Goal: Task Accomplishment & Management: Manage account settings

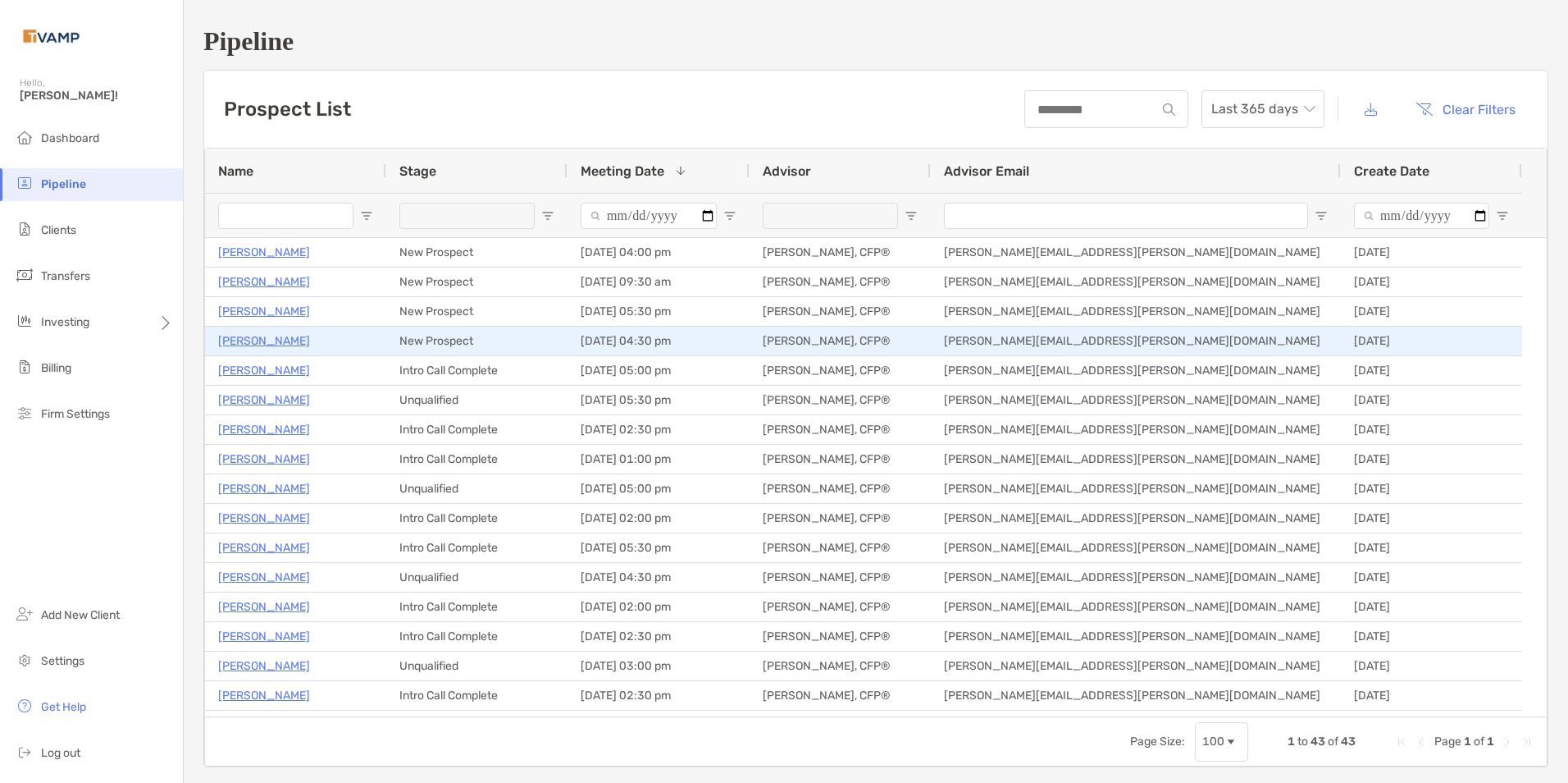
click at [249, 338] on p "[PERSON_NAME]" at bounding box center [264, 341] width 92 height 21
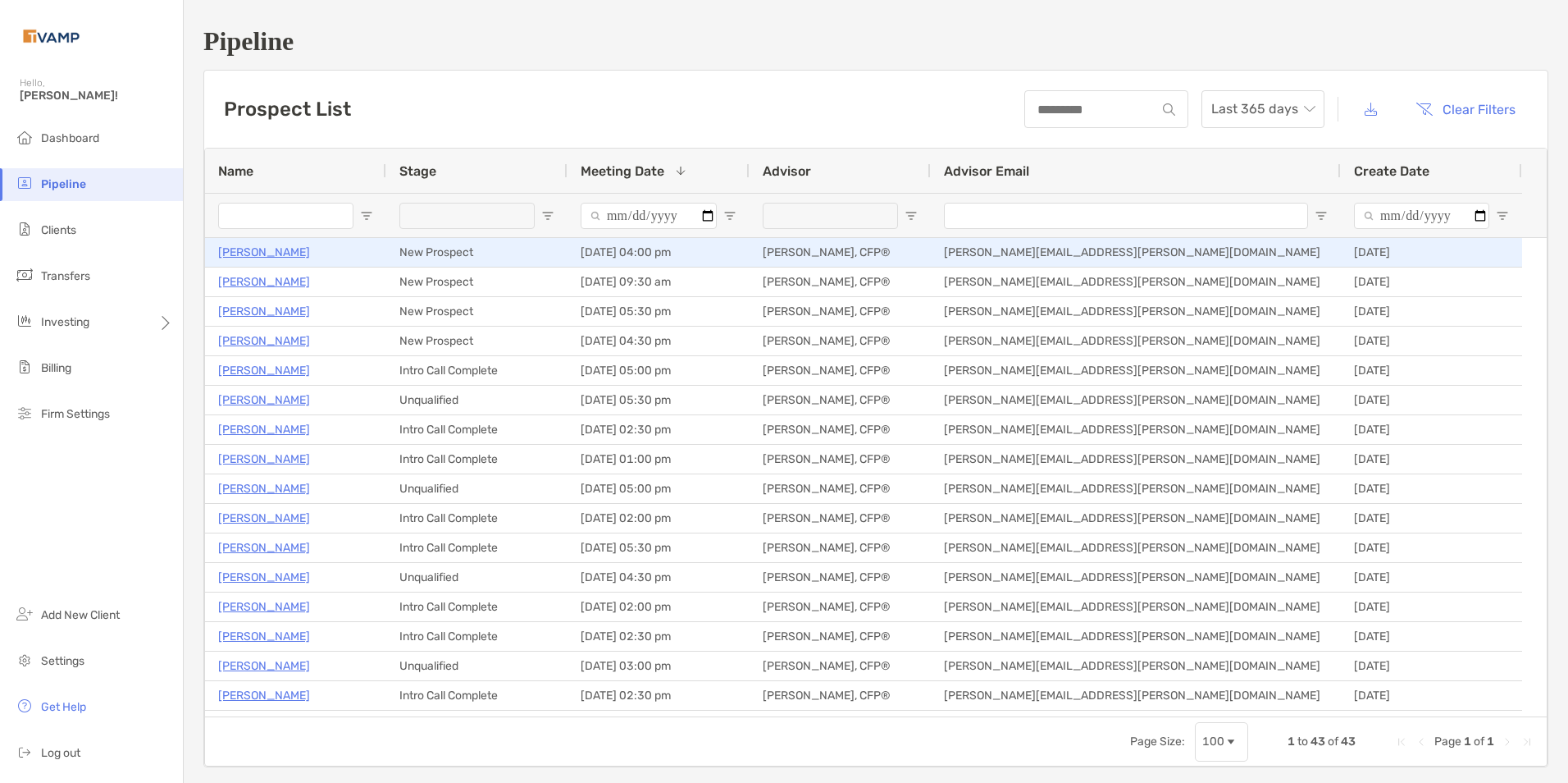
click at [256, 249] on p "Angela Schiller" at bounding box center [264, 252] width 92 height 21
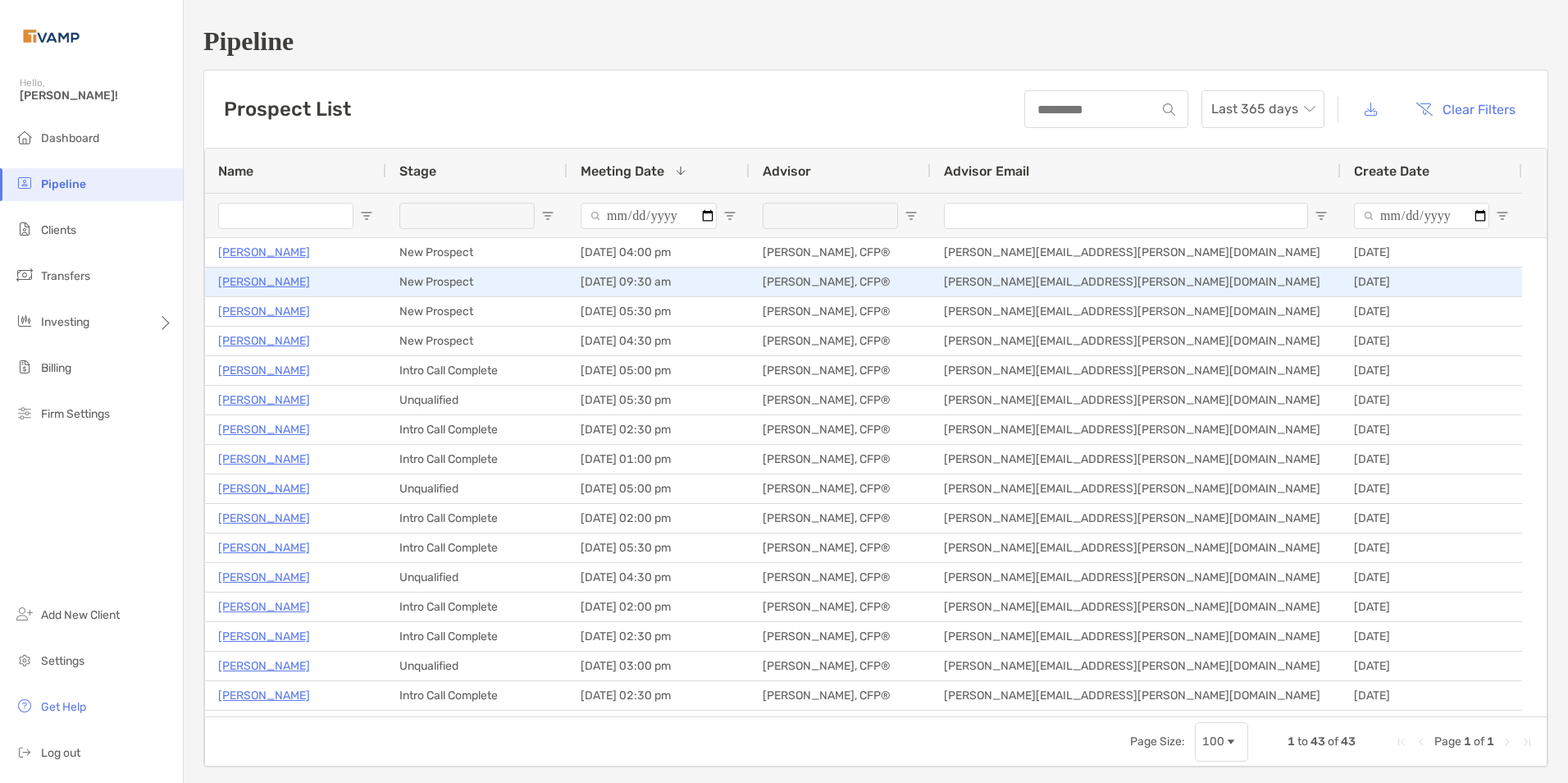
click at [244, 278] on p "Kathy Myers" at bounding box center [264, 282] width 92 height 21
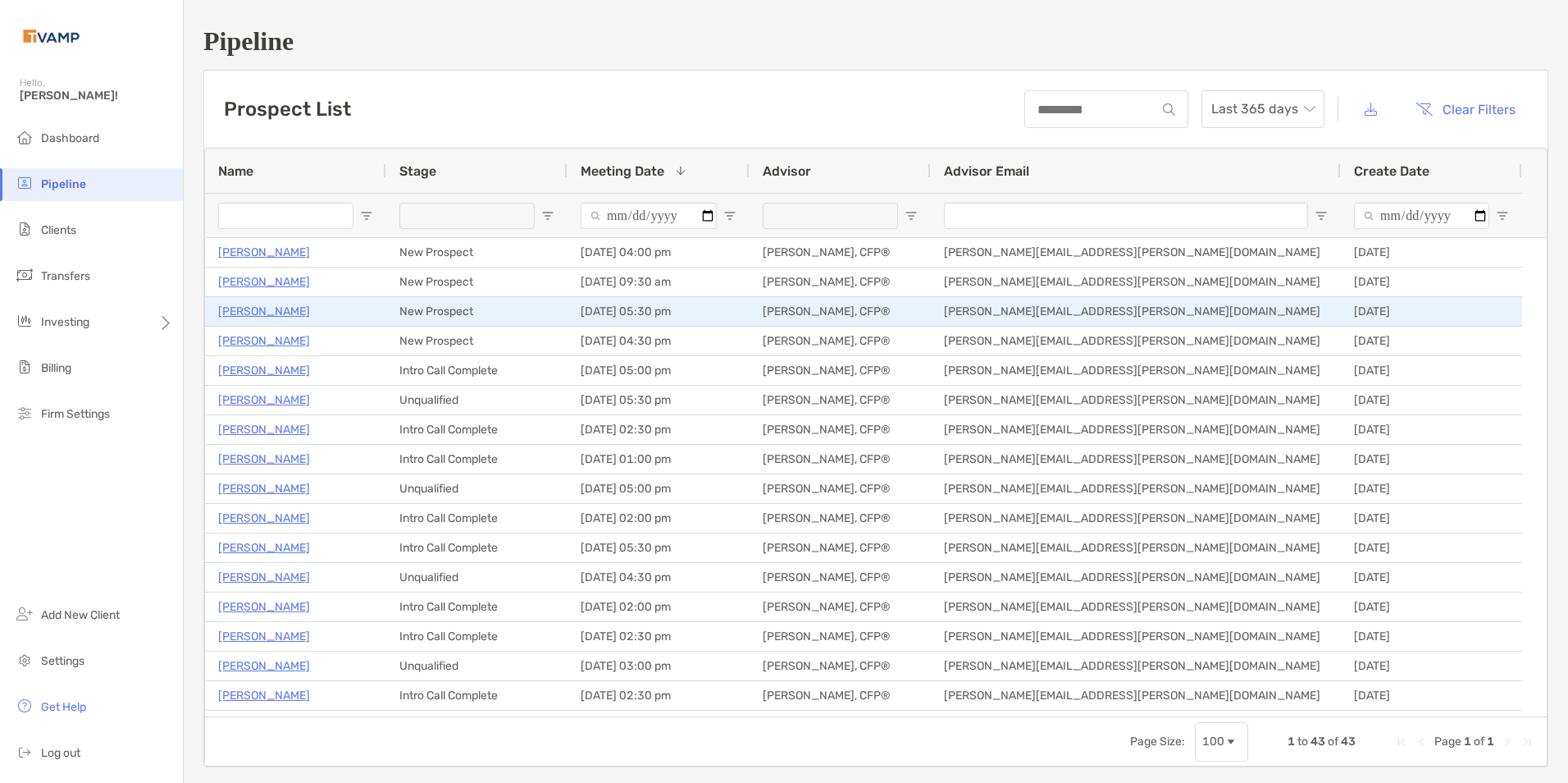
click at [275, 311] on p "Maricelda Medina" at bounding box center [264, 311] width 92 height 21
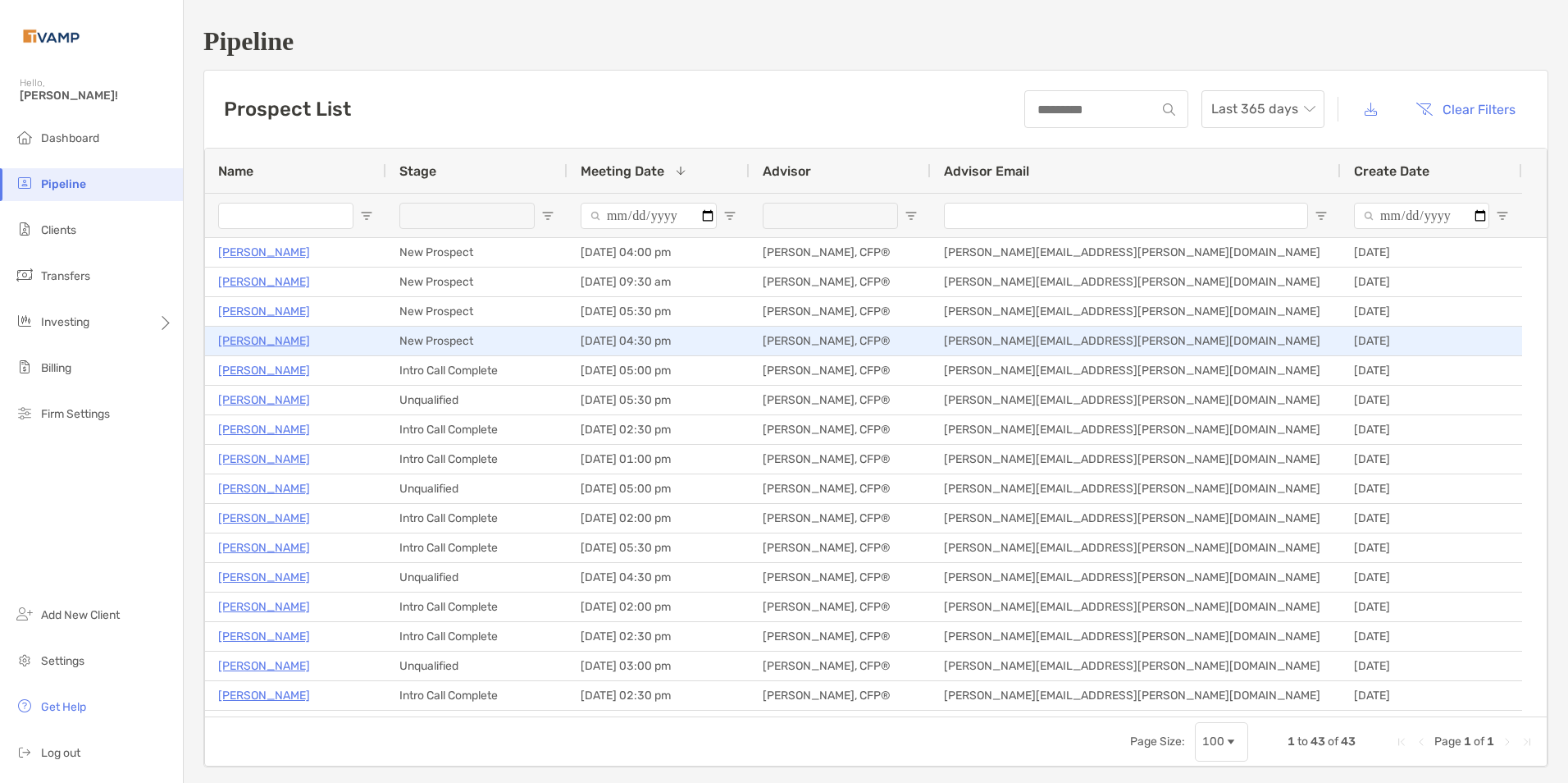
click at [244, 335] on p "[PERSON_NAME]" at bounding box center [264, 341] width 92 height 21
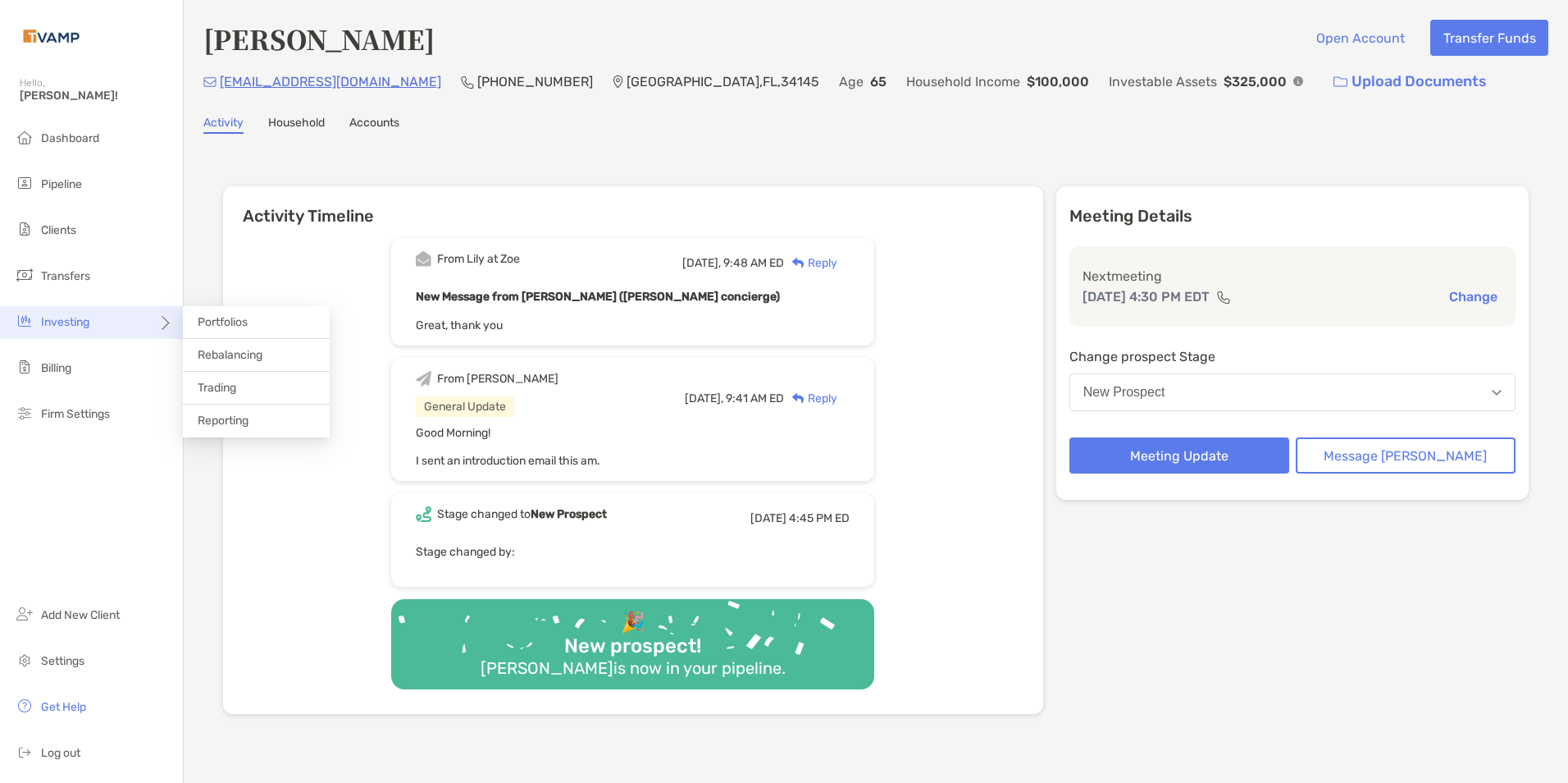
click at [158, 316] on div "Investing" at bounding box center [92, 322] width 183 height 33
click at [224, 350] on span "Rebalancing" at bounding box center [230, 355] width 65 height 14
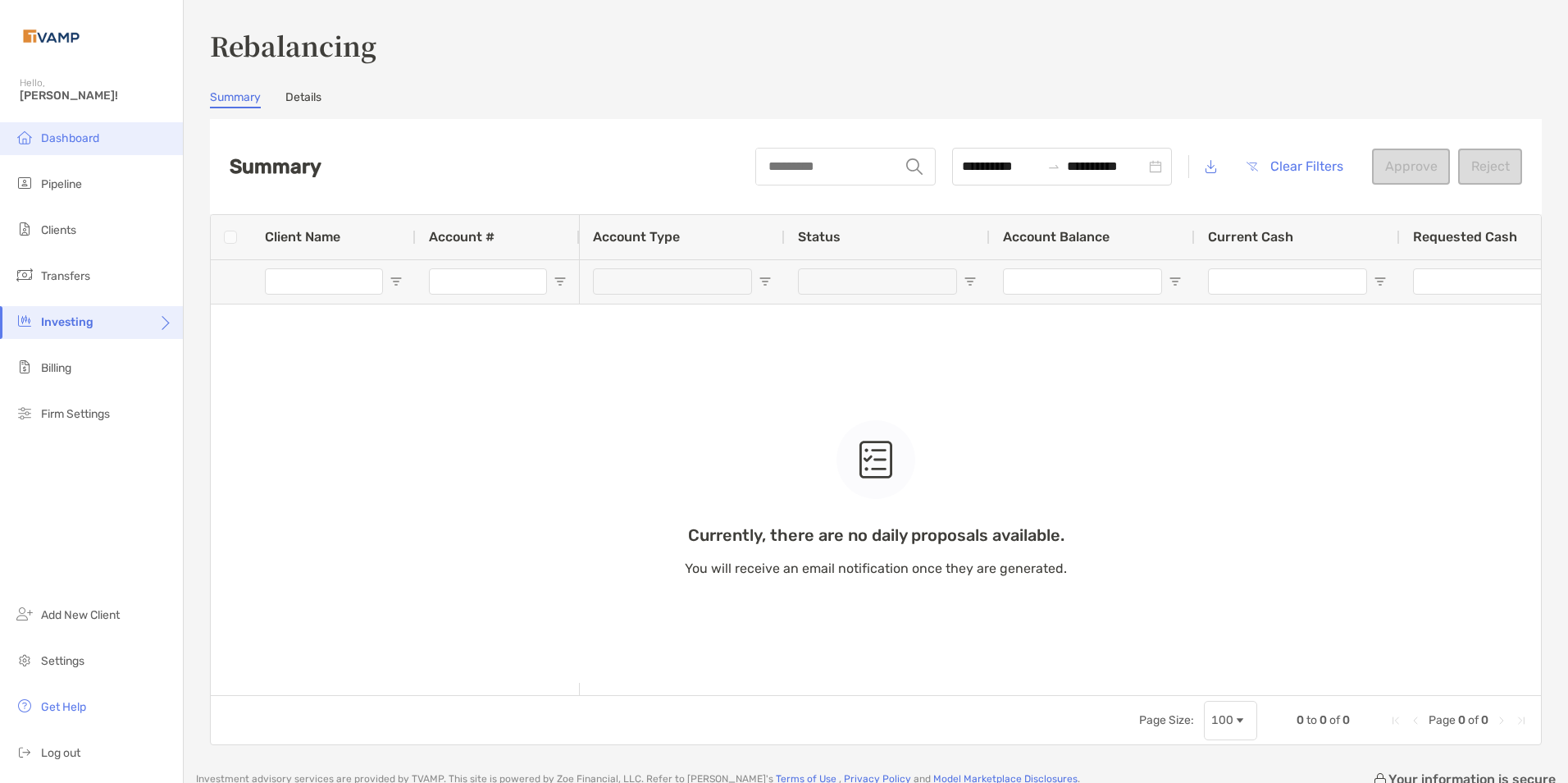
click at [52, 138] on span "Dashboard" at bounding box center [70, 138] width 58 height 14
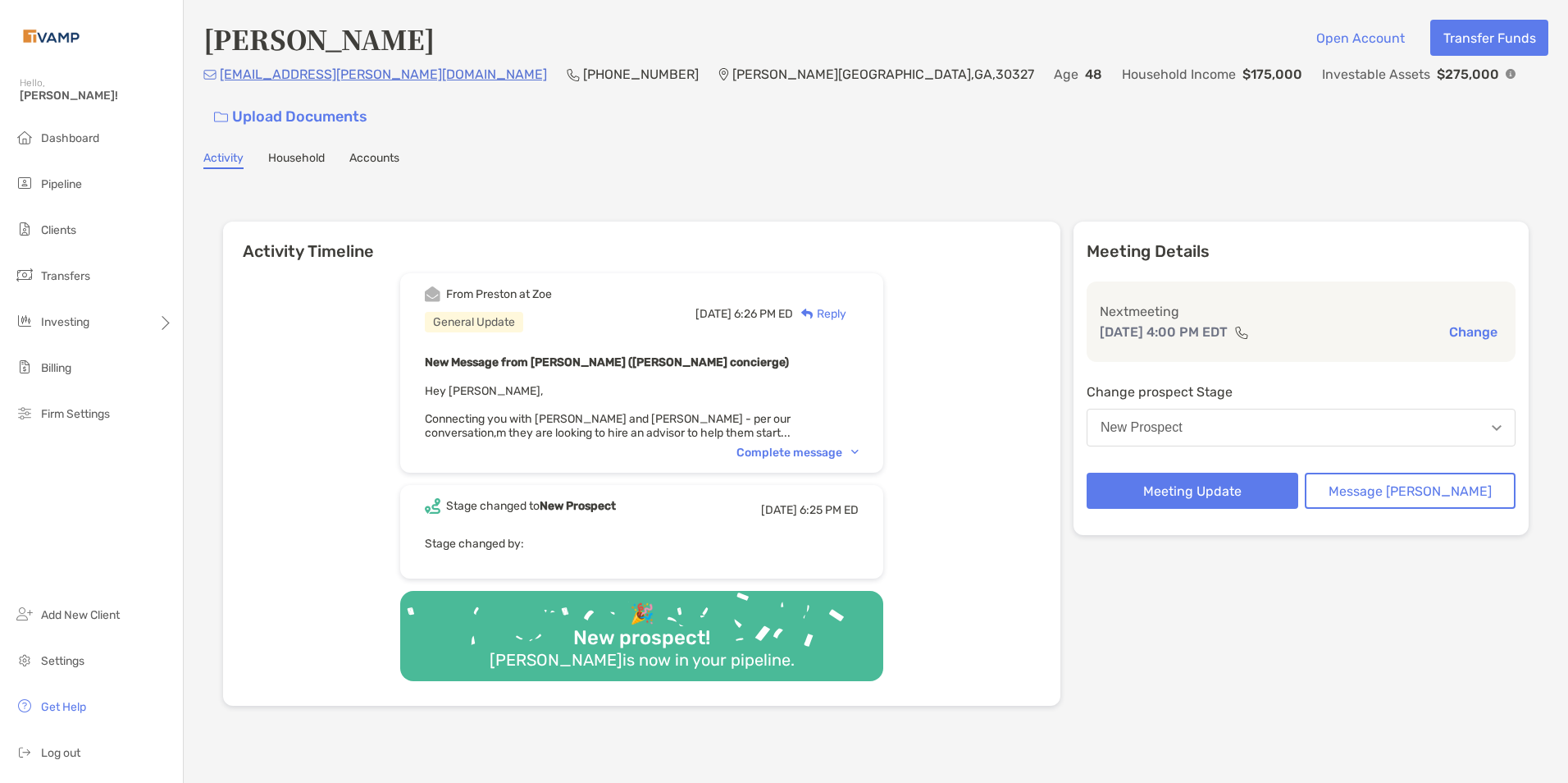
click at [859, 445] on div "Complete message" at bounding box center [797, 452] width 122 height 14
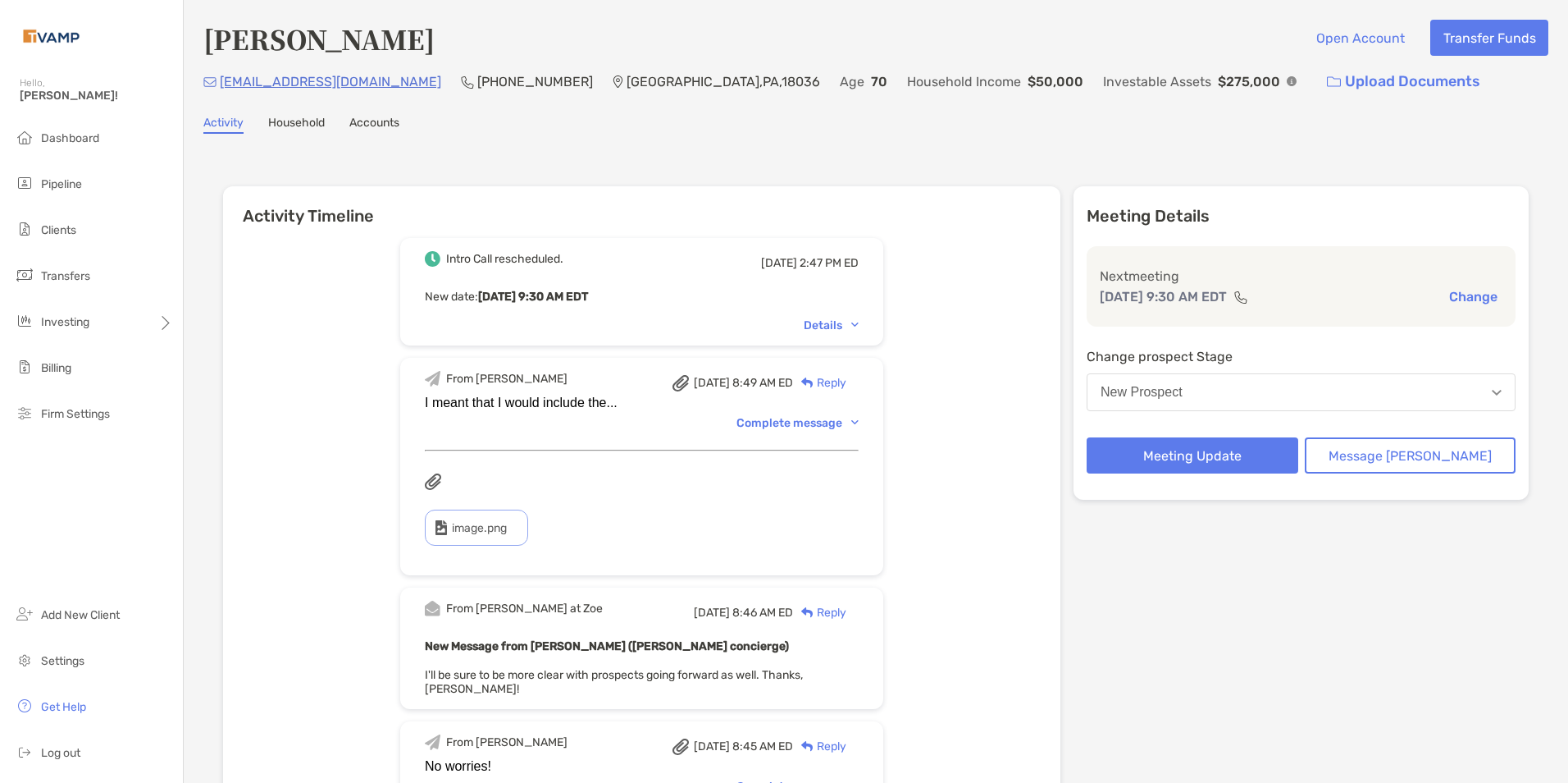
click at [859, 421] on div "Complete message" at bounding box center [797, 422] width 122 height 14
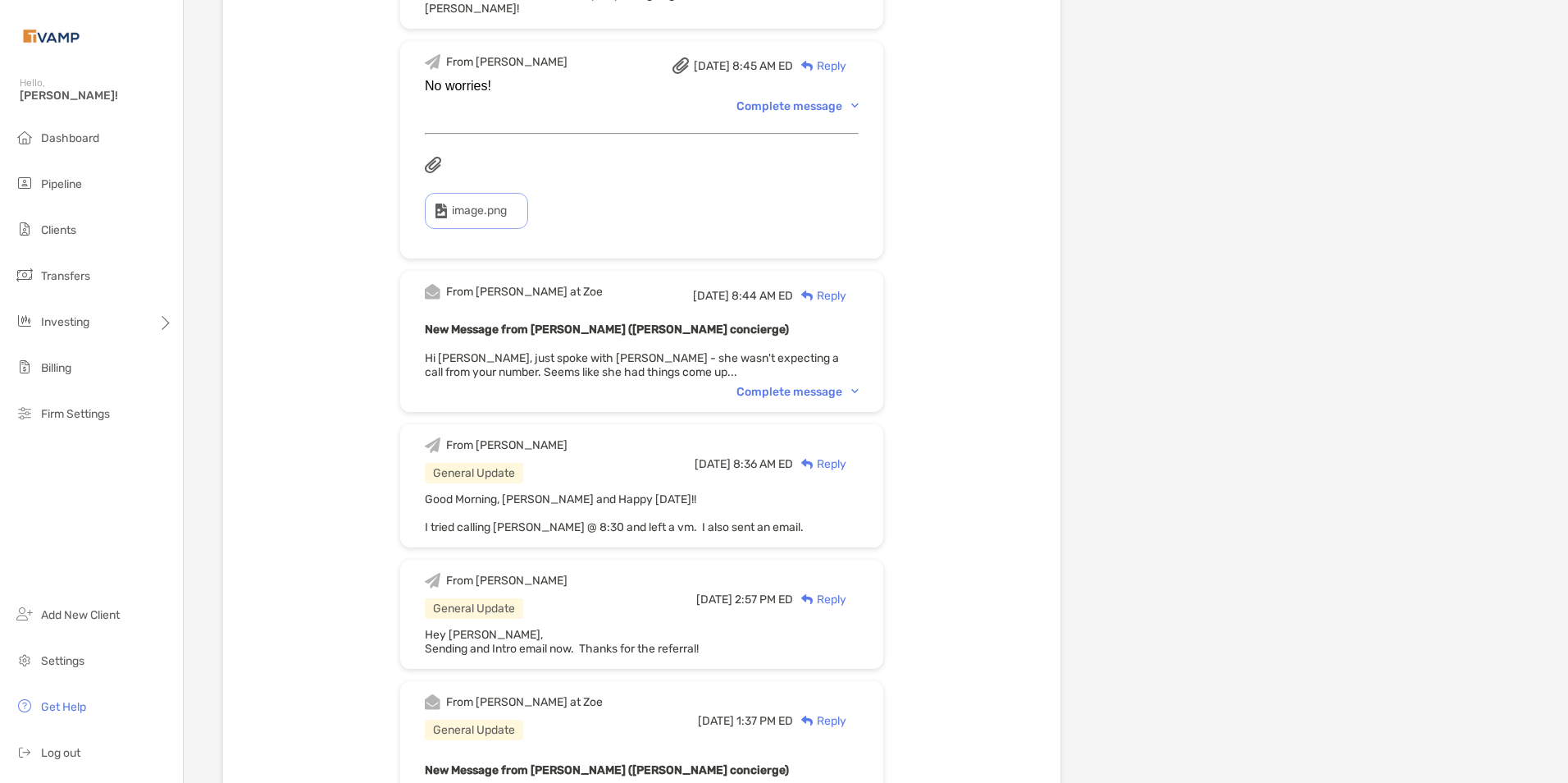
scroll to position [1395, 0]
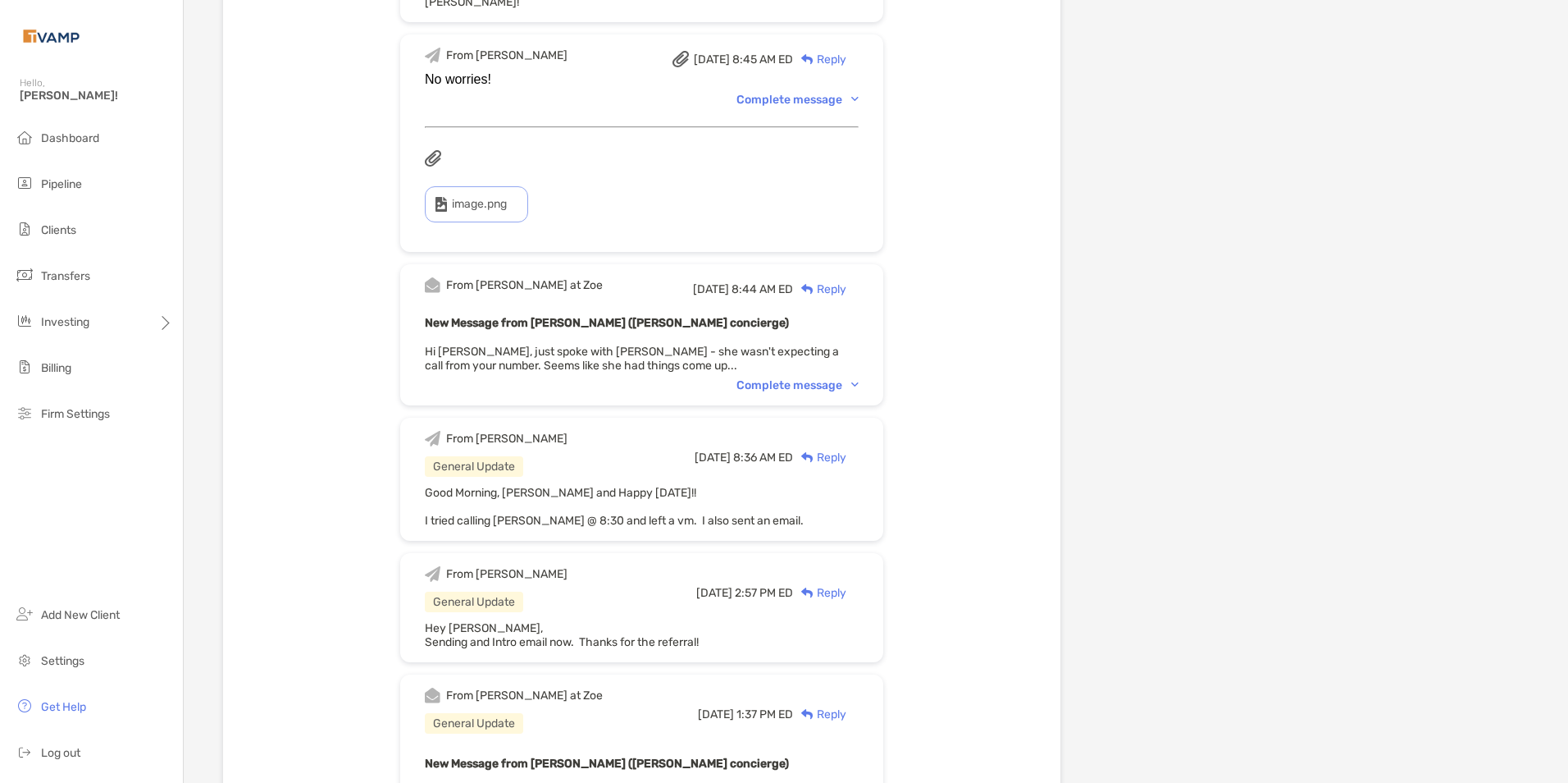
click at [859, 386] on div "Complete message" at bounding box center [797, 385] width 122 height 14
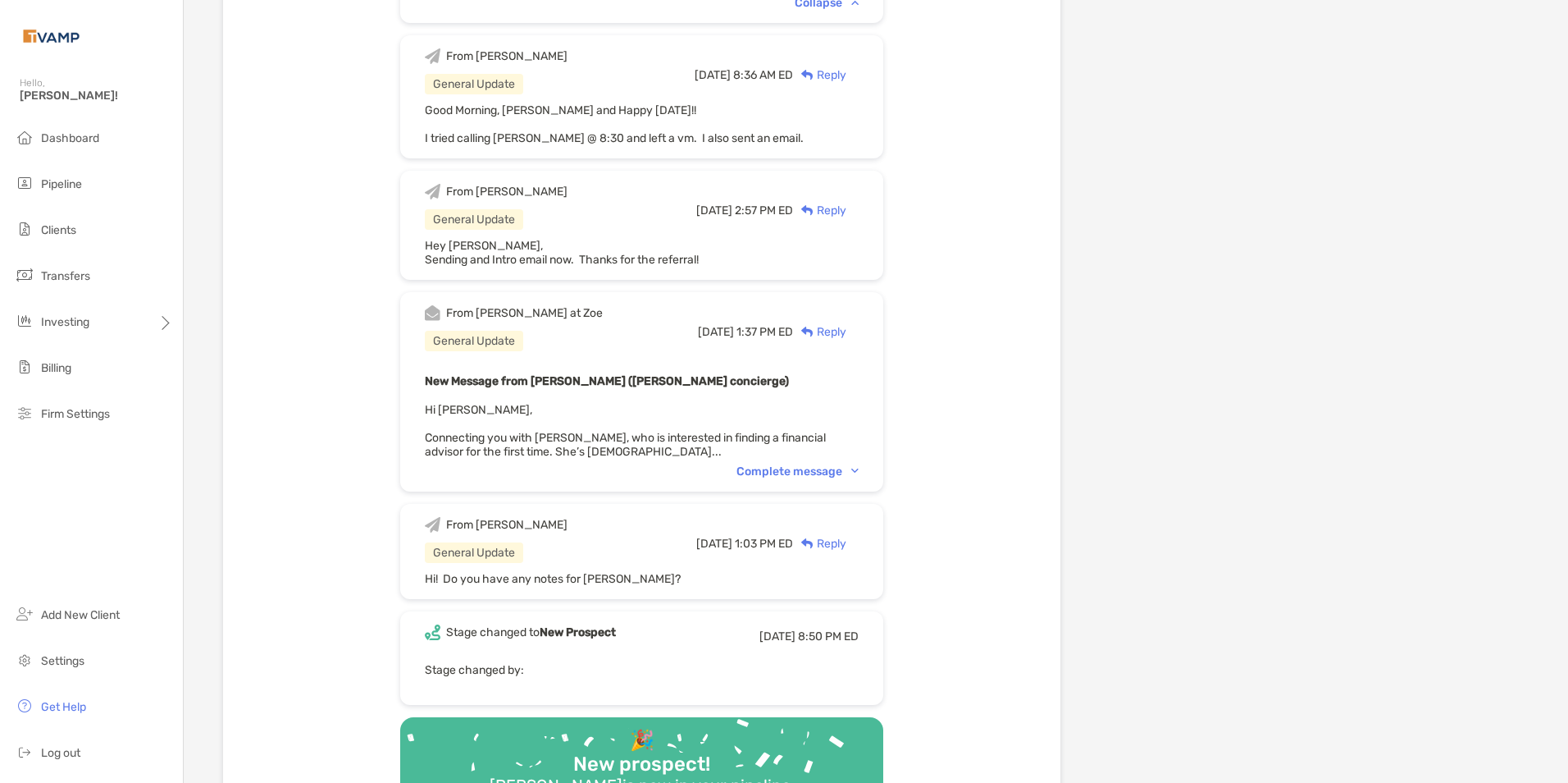
scroll to position [1805, 0]
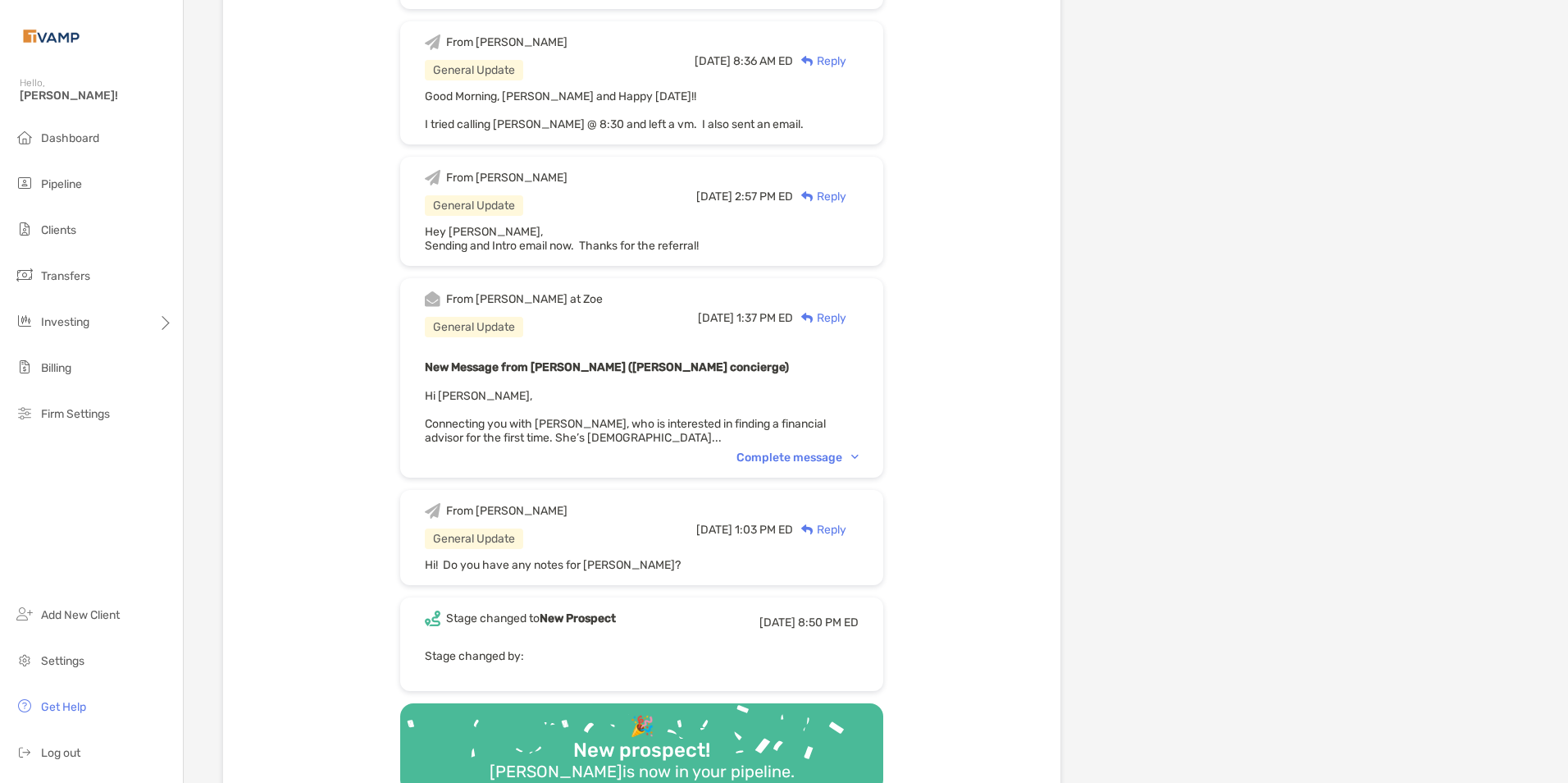
click at [859, 458] on div "Complete message" at bounding box center [797, 457] width 122 height 14
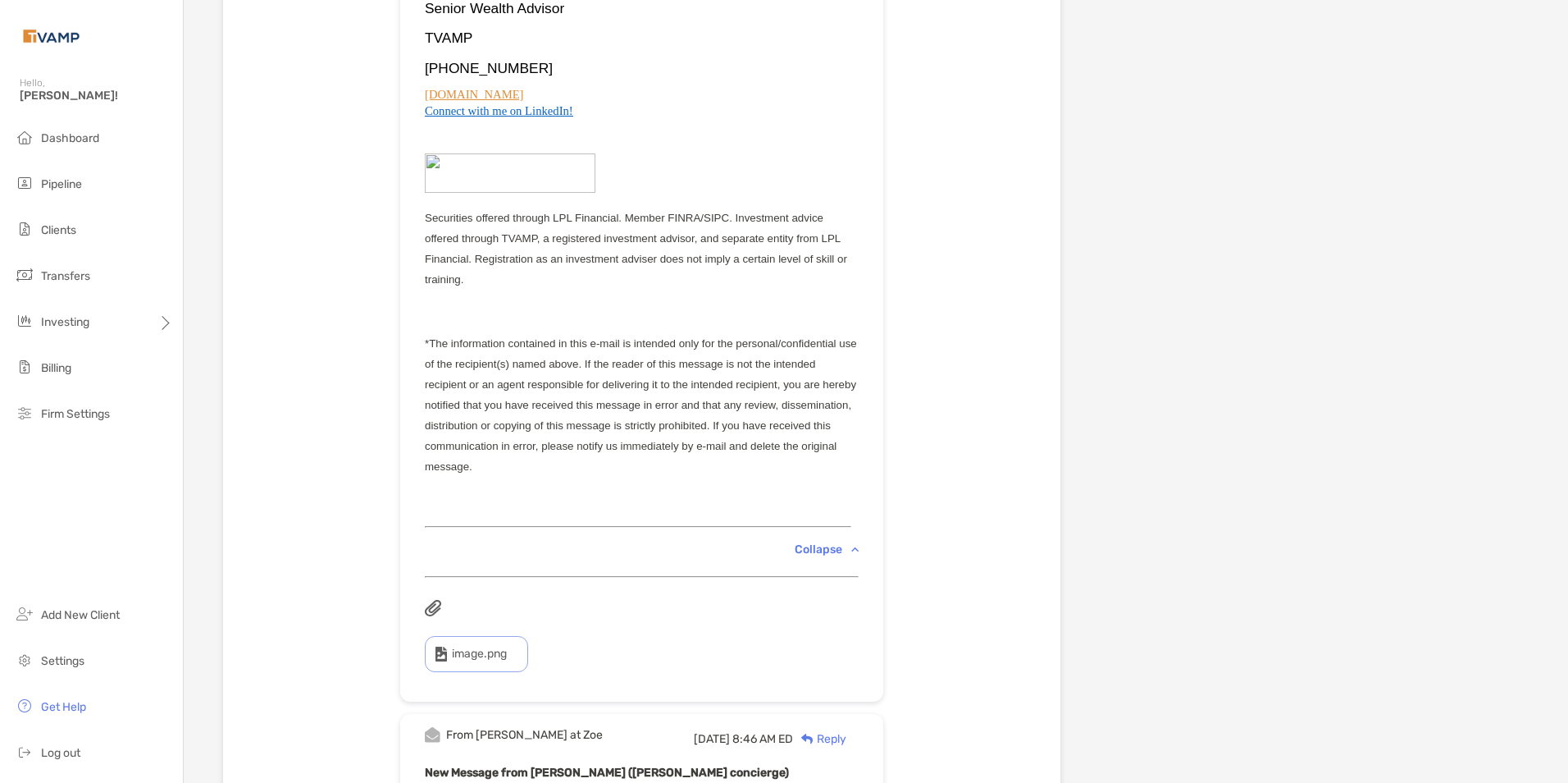
scroll to position [410, 0]
